Goal: Transaction & Acquisition: Download file/media

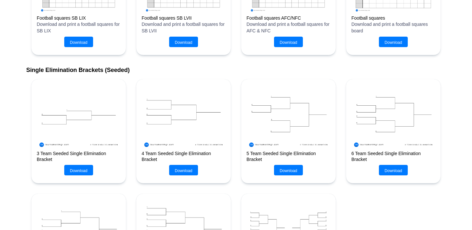
scroll to position [139, 0]
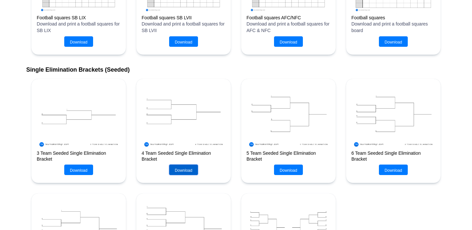
click at [185, 170] on button "Download" at bounding box center [183, 170] width 29 height 10
click at [292, 170] on button "Download" at bounding box center [288, 170] width 29 height 10
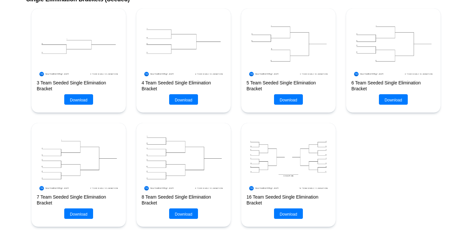
scroll to position [210, 0]
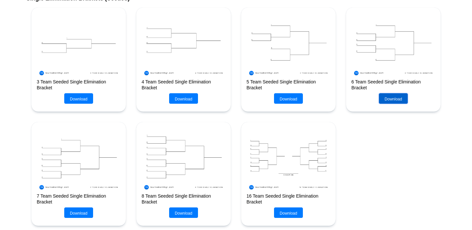
click at [386, 98] on button "Download" at bounding box center [393, 98] width 29 height 10
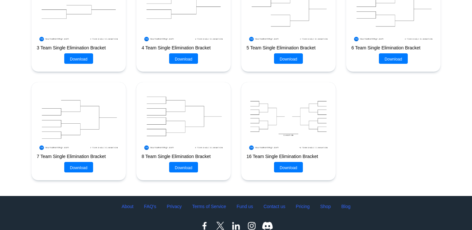
scroll to position [479, 0]
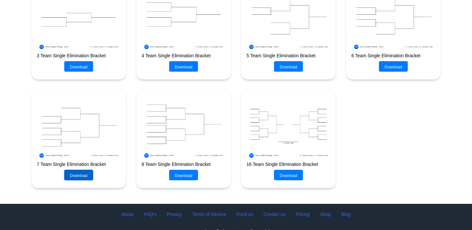
click at [81, 178] on button "Download" at bounding box center [78, 175] width 29 height 10
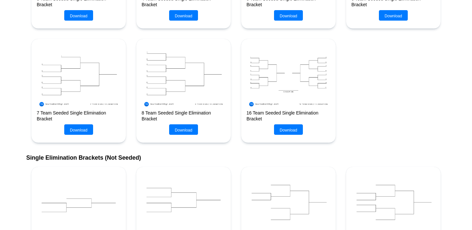
scroll to position [278, 0]
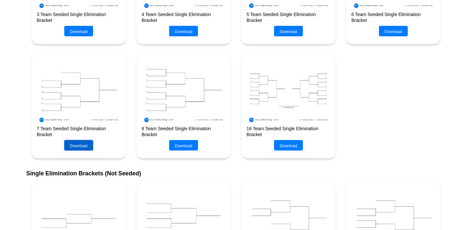
click at [81, 148] on button "Download" at bounding box center [78, 145] width 29 height 10
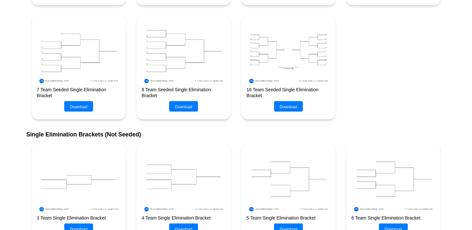
scroll to position [312, 0]
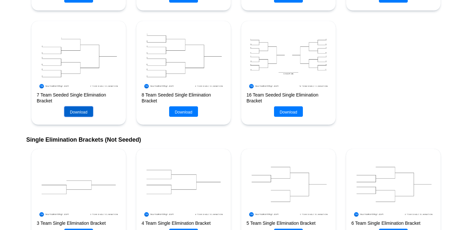
click at [79, 113] on button "Download" at bounding box center [78, 112] width 29 height 10
